Goal: Find specific page/section: Find specific page/section

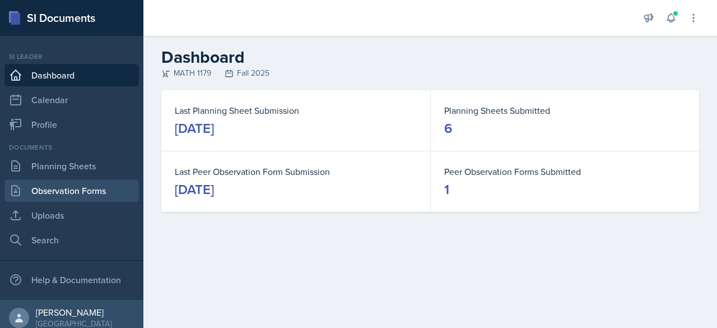
click at [61, 185] on link "Observation Forms" at bounding box center [71, 190] width 134 height 22
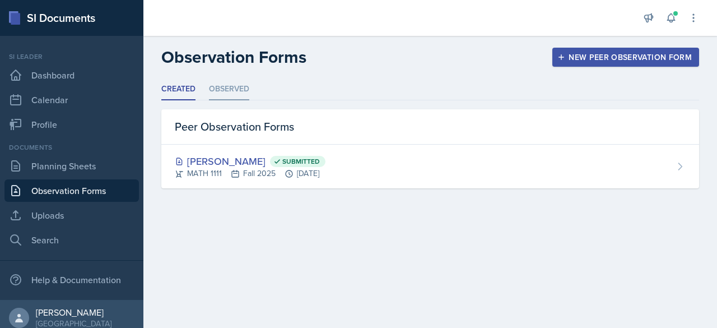
click at [221, 89] on li "Observed" at bounding box center [229, 89] width 40 height 22
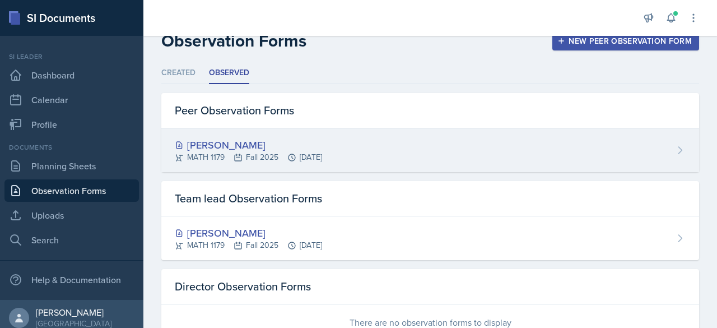
scroll to position [16, 0]
click at [224, 142] on div "[PERSON_NAME]" at bounding box center [248, 145] width 147 height 15
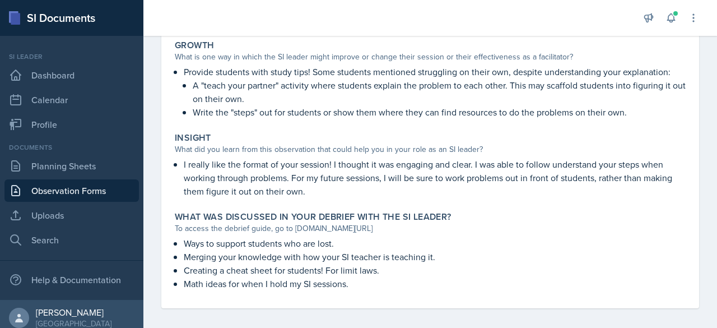
scroll to position [612, 0]
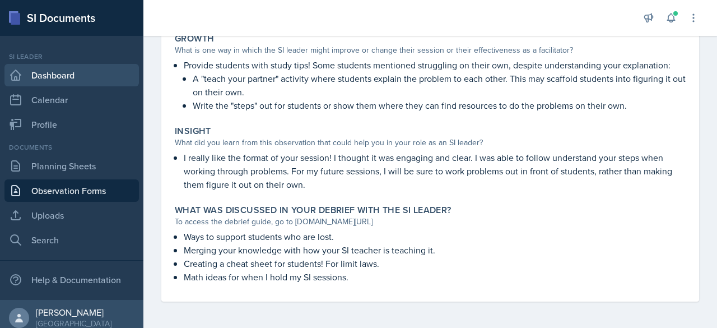
click at [78, 80] on link "Dashboard" at bounding box center [71, 75] width 134 height 22
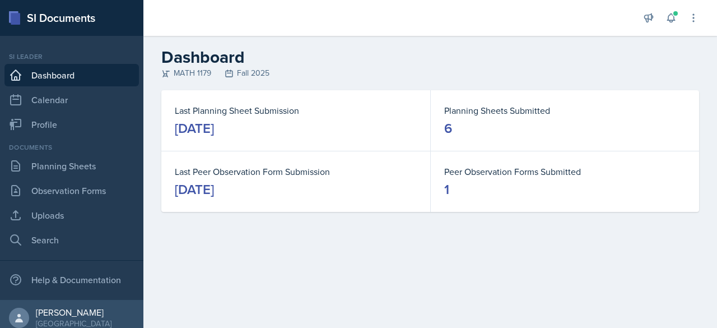
click at [214, 190] on div "[DATE]" at bounding box center [194, 189] width 39 height 18
click at [52, 115] on link "Profile" at bounding box center [71, 124] width 134 height 22
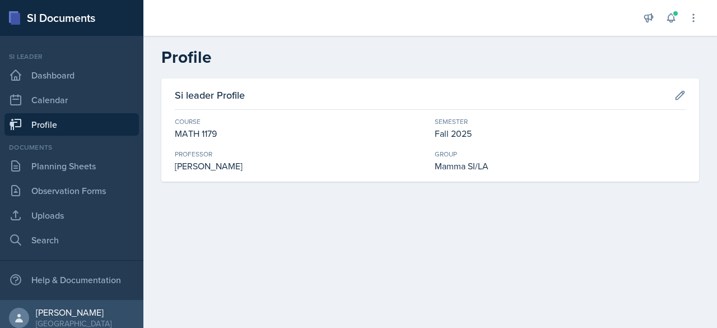
click at [226, 168] on div "[PERSON_NAME]" at bounding box center [300, 165] width 251 height 13
